Goal: Find specific page/section: Find specific page/section

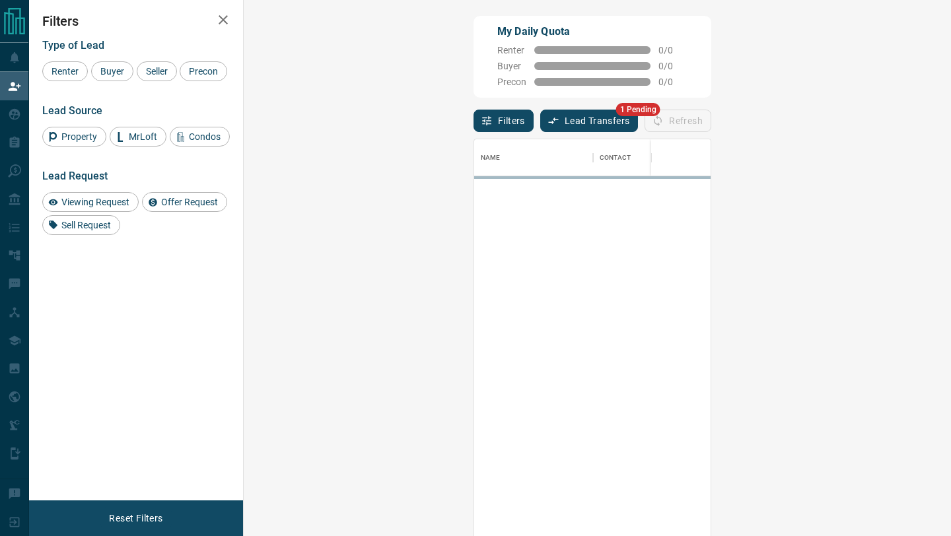
scroll to position [407, 679]
click at [540, 116] on button "Lead Transfers" at bounding box center [589, 121] width 98 height 22
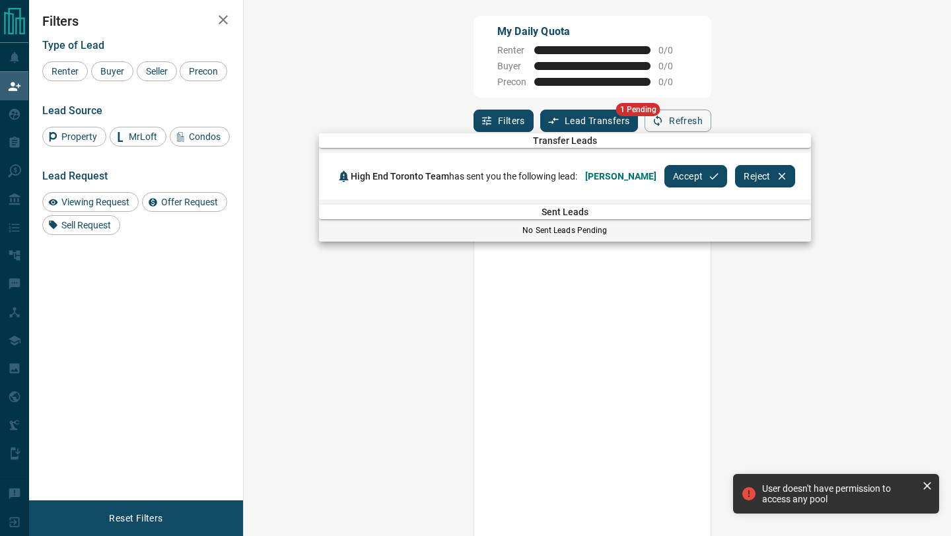
click at [669, 176] on button "Accept" at bounding box center [695, 176] width 63 height 22
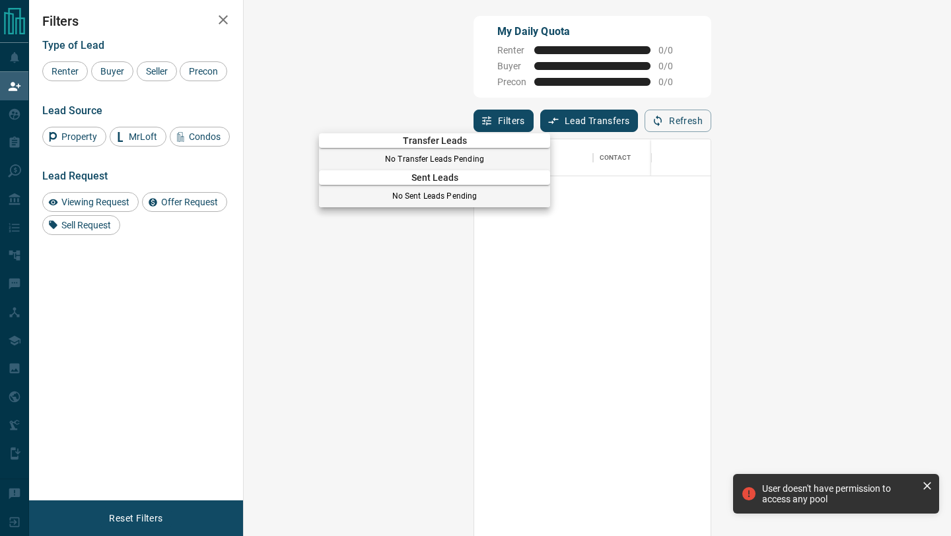
click at [0, 98] on div at bounding box center [475, 268] width 951 height 536
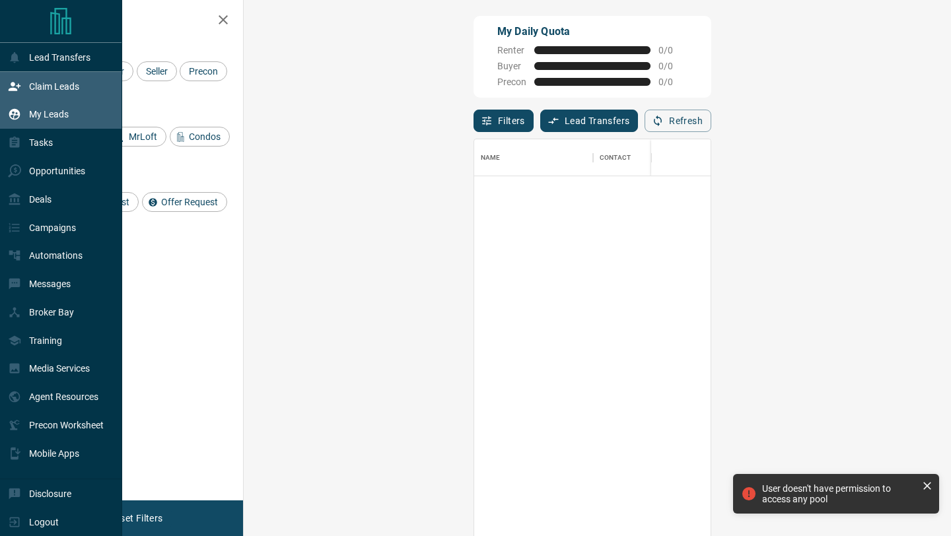
click at [8, 124] on div "My Leads" at bounding box center [38, 115] width 61 height 22
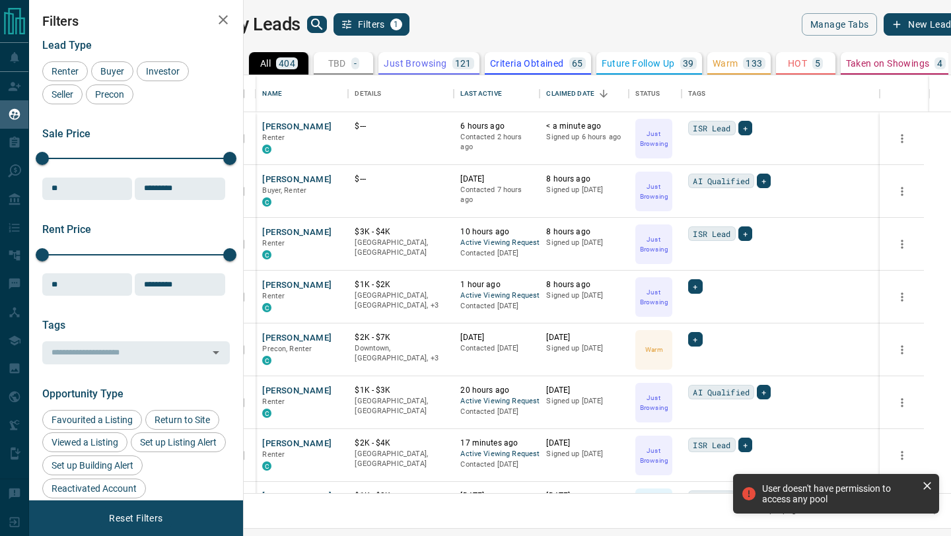
scroll to position [418, 701]
click at [325, 28] on icon "search button" at bounding box center [317, 25] width 16 height 16
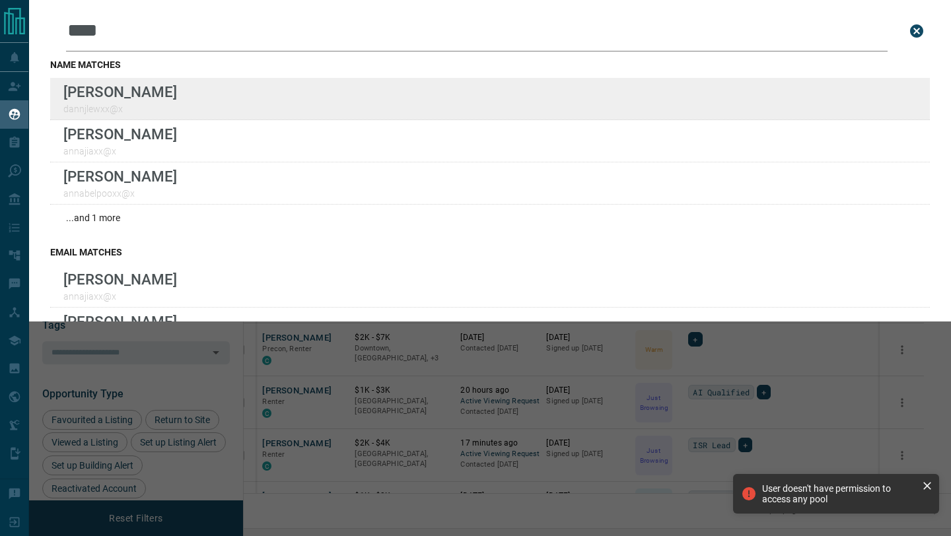
type input "****"
click at [0, 0] on div "Lead Transfers Claim Leads My Leads Tasks Opportunities Deals Campaigns Automat…" at bounding box center [475, 260] width 951 height 520
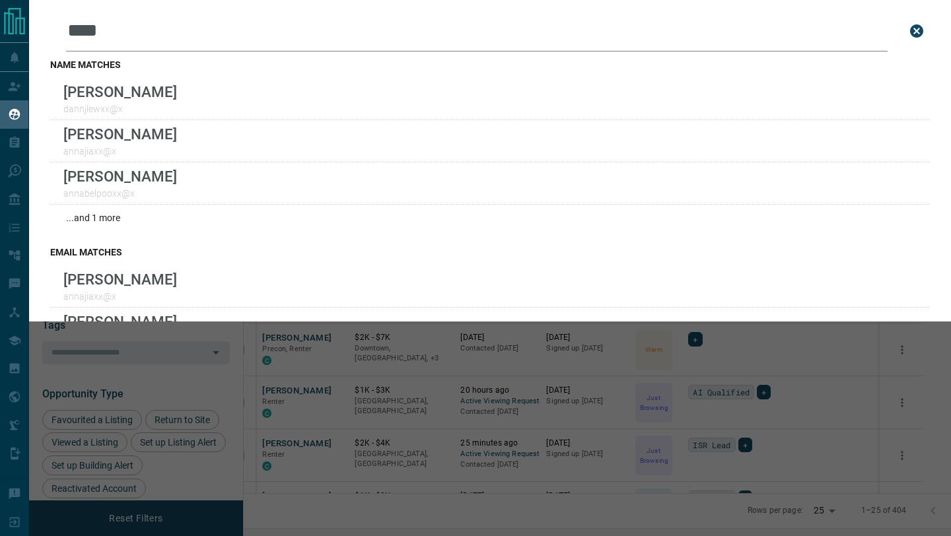
click at [483, 348] on div "Leads Search Bar **** Search for a lead by name, email, phone, or id name match…" at bounding box center [504, 268] width 951 height 536
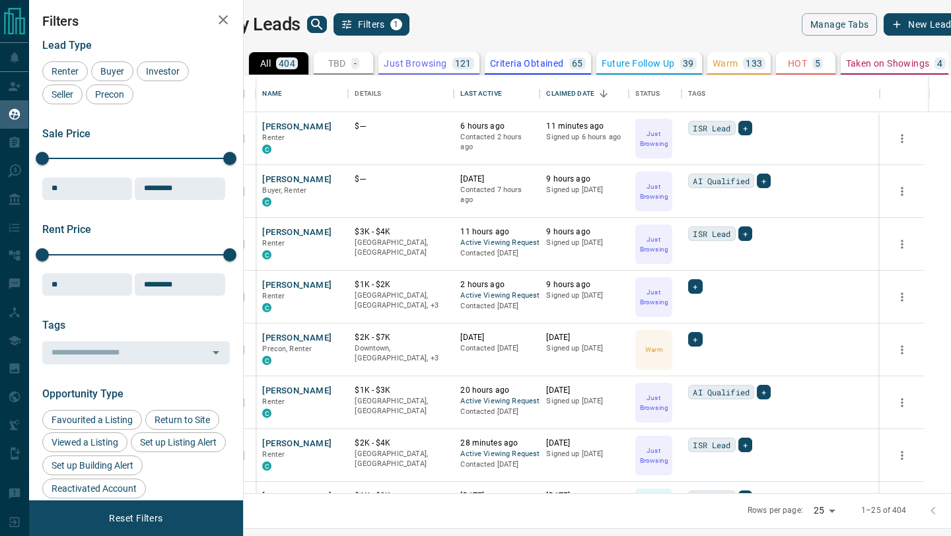
click at [322, 23] on icon "search button" at bounding box center [316, 23] width 11 height 11
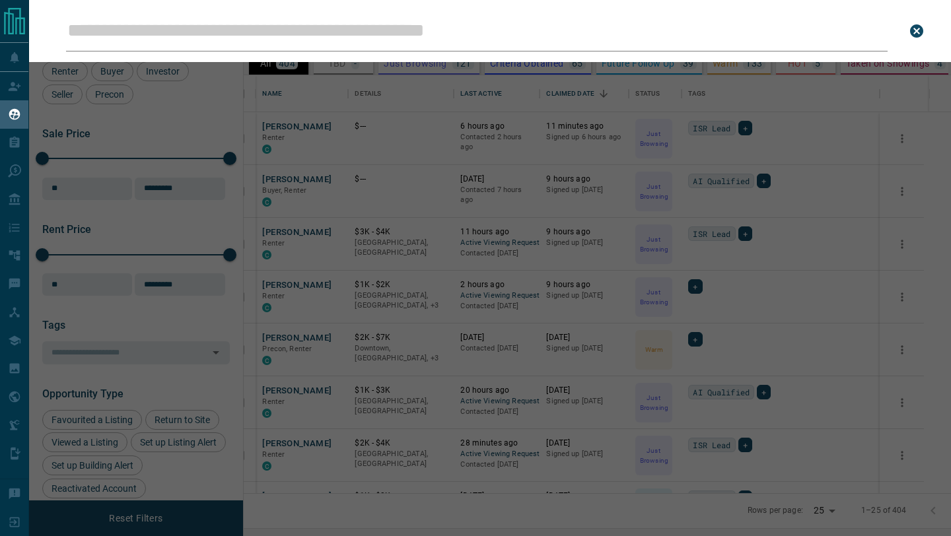
click at [431, 35] on input "Leads Search Bar" at bounding box center [476, 31] width 821 height 41
